Goal: Task Accomplishment & Management: Manage account settings

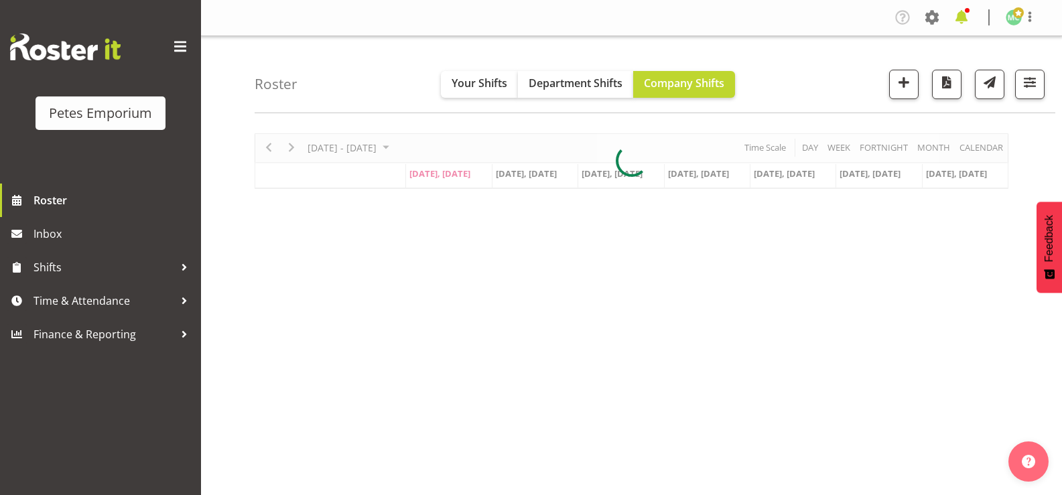
click at [971, 13] on span at bounding box center [961, 17] width 21 height 21
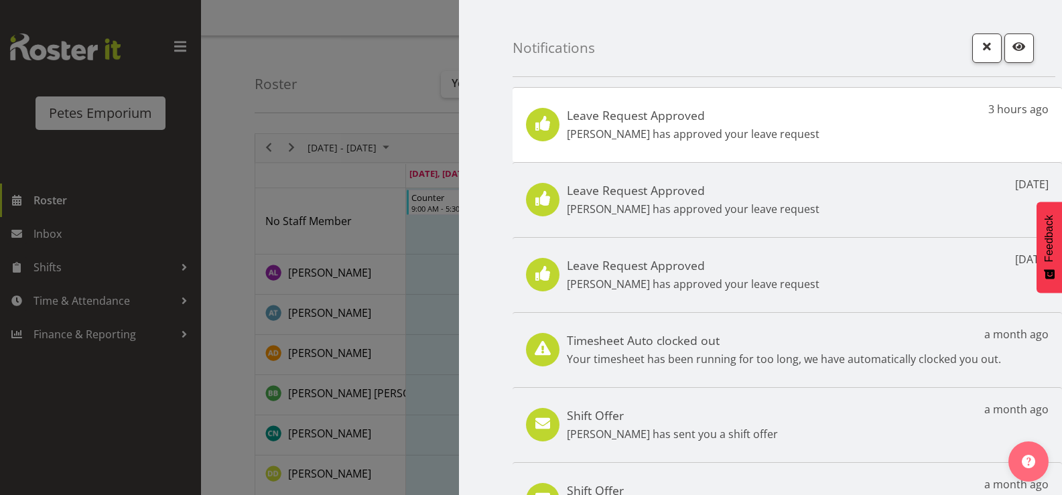
click at [107, 304] on div at bounding box center [531, 247] width 1062 height 495
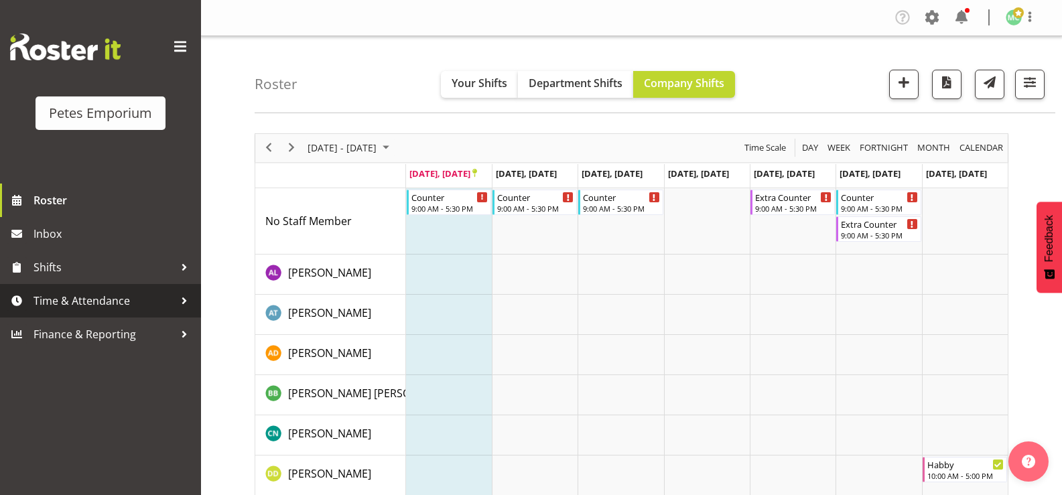
click at [145, 298] on span "Time & Attendance" at bounding box center [104, 301] width 141 height 20
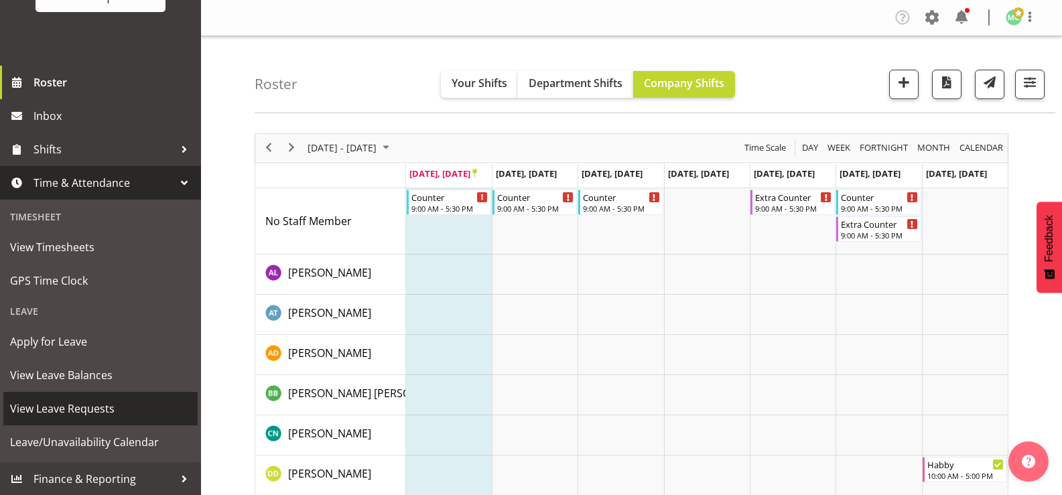
scroll to position [119, 0]
click at [103, 406] on span "View Leave Requests" at bounding box center [100, 408] width 181 height 20
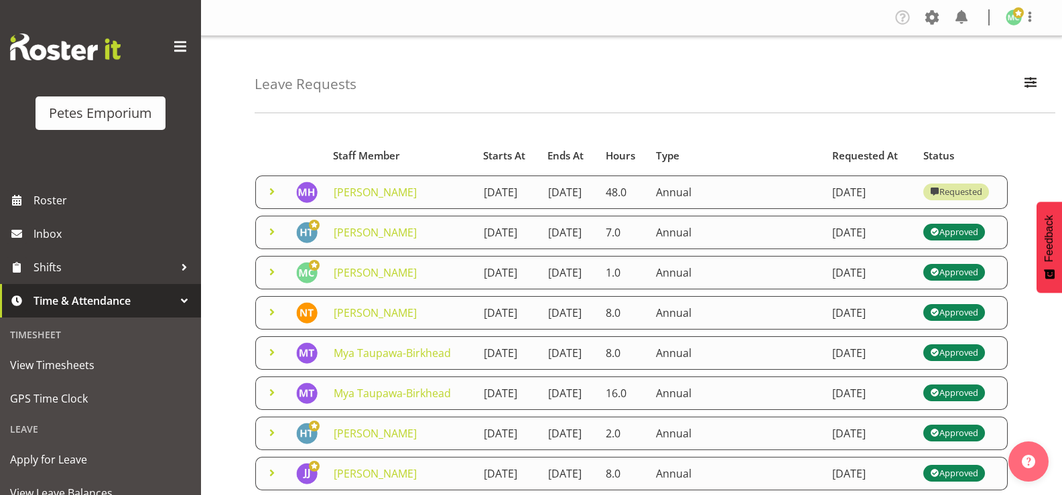
click at [269, 280] on span at bounding box center [272, 272] width 16 height 16
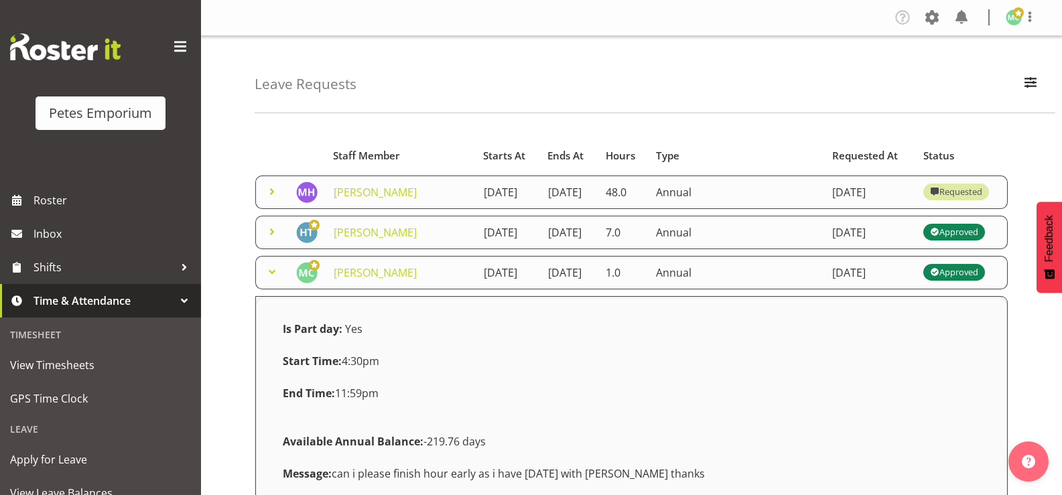
click at [275, 280] on span at bounding box center [272, 272] width 16 height 16
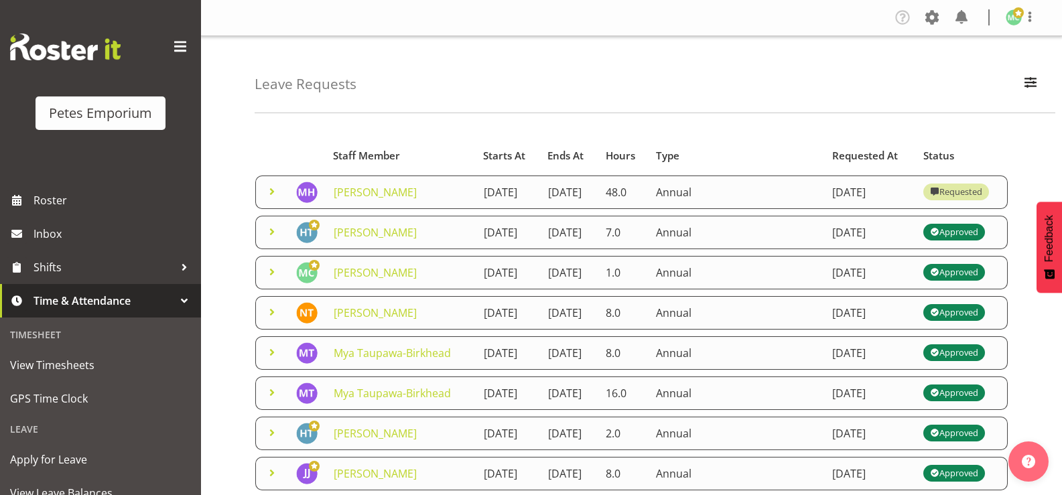
click at [273, 280] on span at bounding box center [272, 272] width 16 height 16
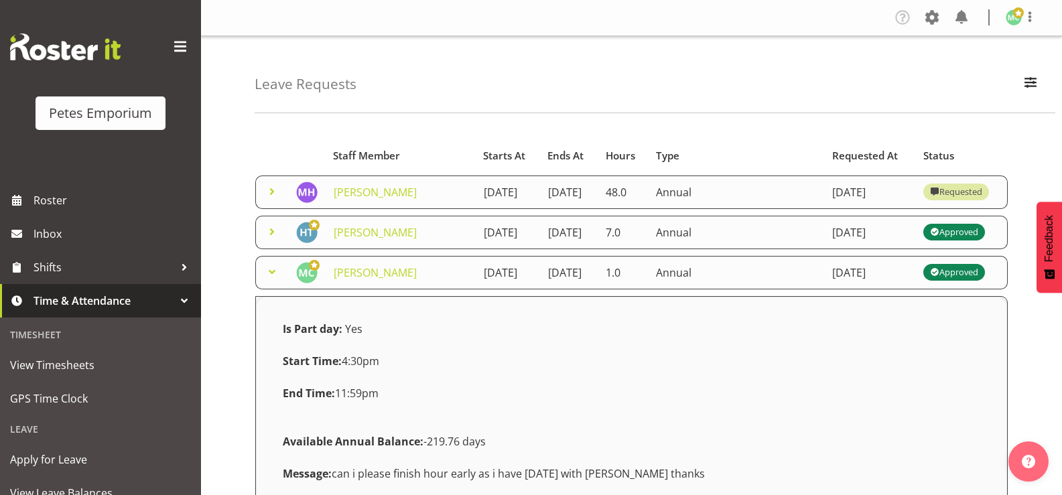
click at [273, 280] on span at bounding box center [272, 272] width 16 height 16
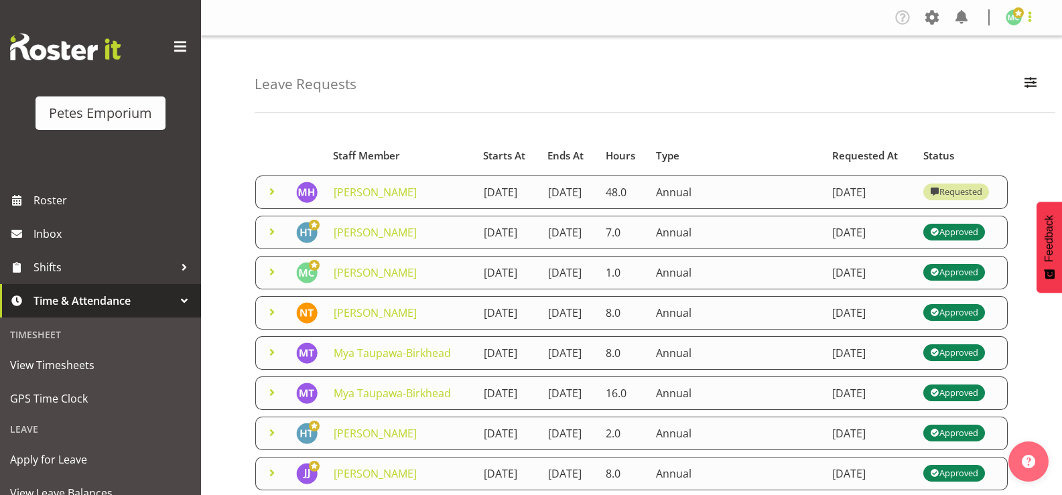
click at [1027, 20] on span at bounding box center [1030, 17] width 16 height 16
click at [975, 72] on link "Log Out" at bounding box center [974, 70] width 129 height 24
